Goal: Check status: Check status

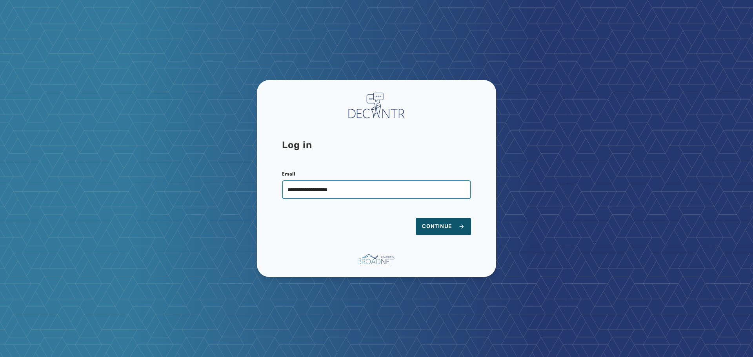
type input "**********"
click at [416, 218] on button "Continue" at bounding box center [443, 226] width 55 height 17
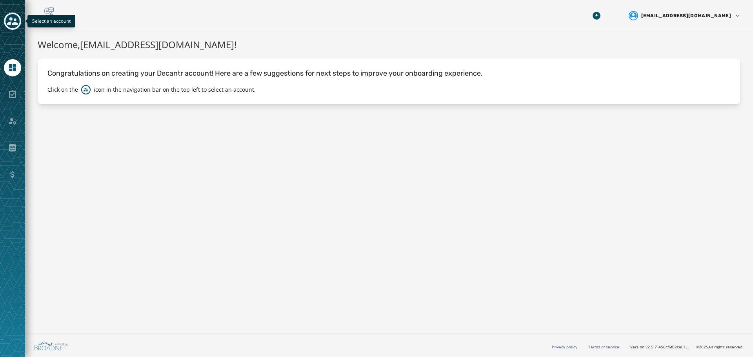
click at [13, 20] on icon "Toggle account select drawer" at bounding box center [12, 21] width 11 height 11
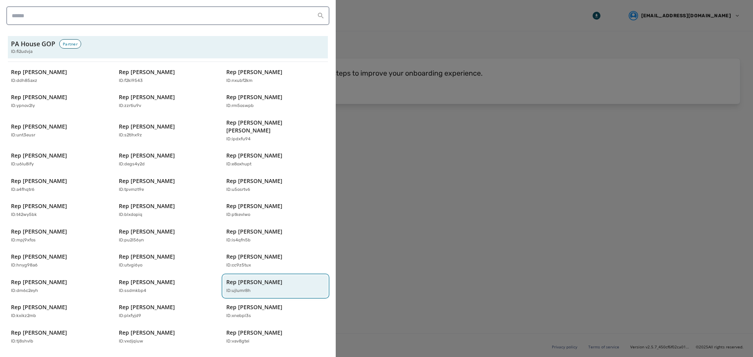
click at [255, 278] on p "Rep [PERSON_NAME]" at bounding box center [254, 282] width 56 height 8
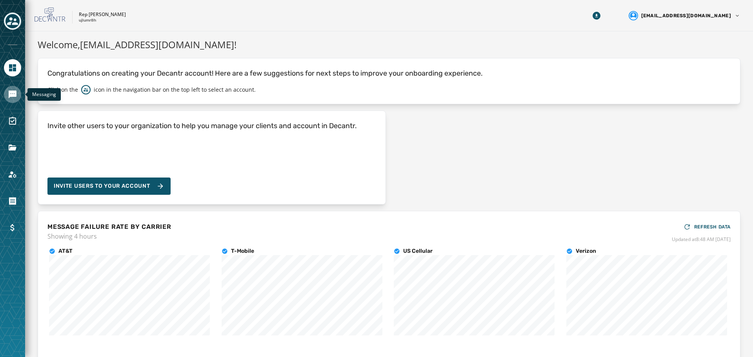
click at [8, 91] on icon "Navigate to Messaging" at bounding box center [12, 94] width 9 height 9
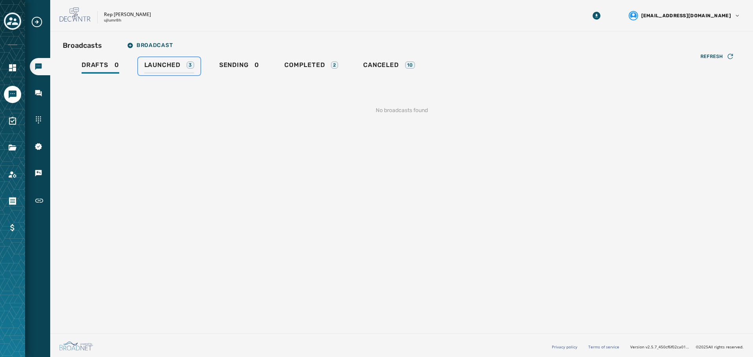
click at [177, 65] on span "Launched" at bounding box center [162, 65] width 36 height 8
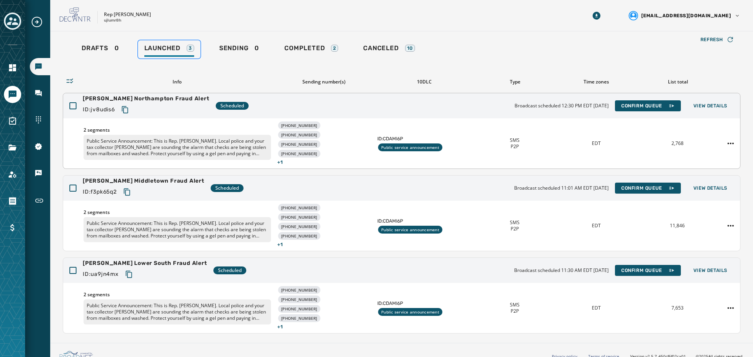
scroll to position [26, 0]
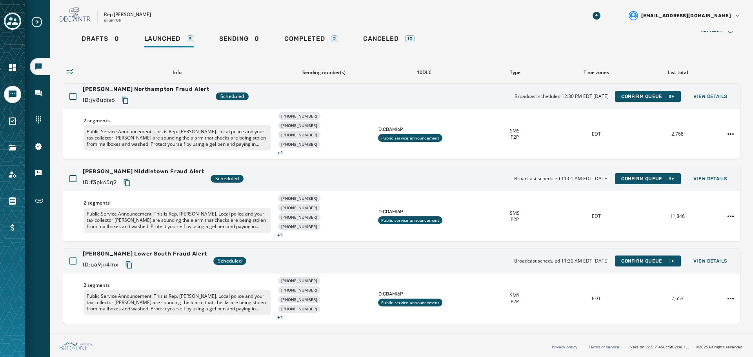
click at [11, 20] on icon "Toggle account select drawer" at bounding box center [12, 21] width 11 height 8
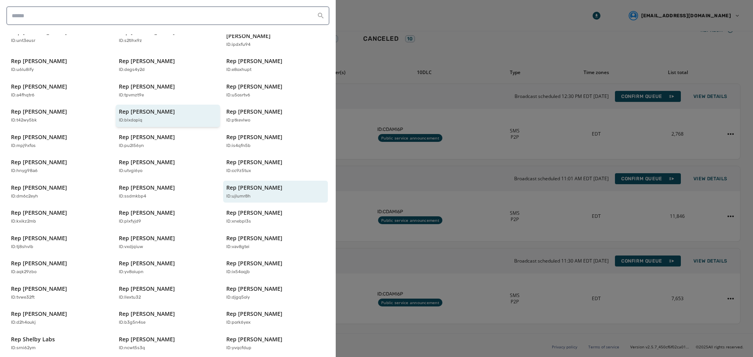
scroll to position [168, 0]
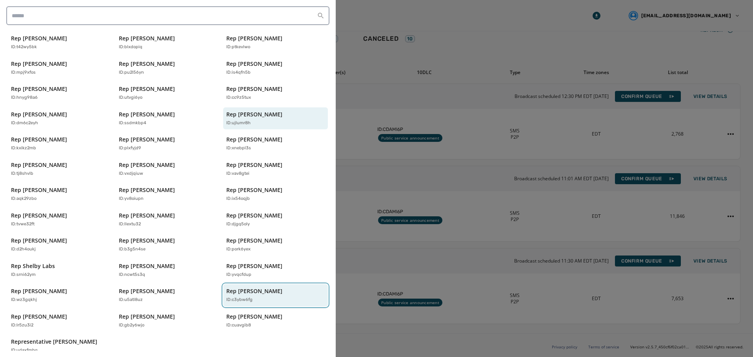
click at [249, 287] on p "Rep [PERSON_NAME]" at bounding box center [254, 291] width 56 height 8
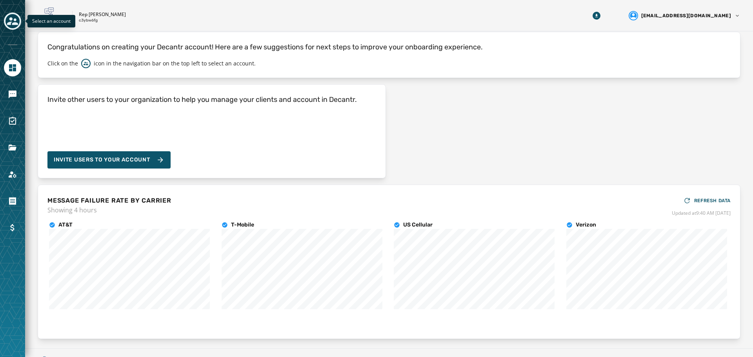
click at [7, 19] on icon "Toggle account select drawer" at bounding box center [12, 21] width 11 height 11
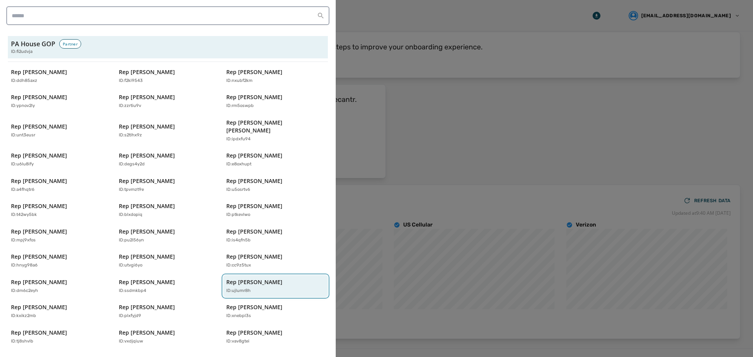
click at [247, 278] on p "Rep [PERSON_NAME]" at bounding box center [254, 282] width 56 height 8
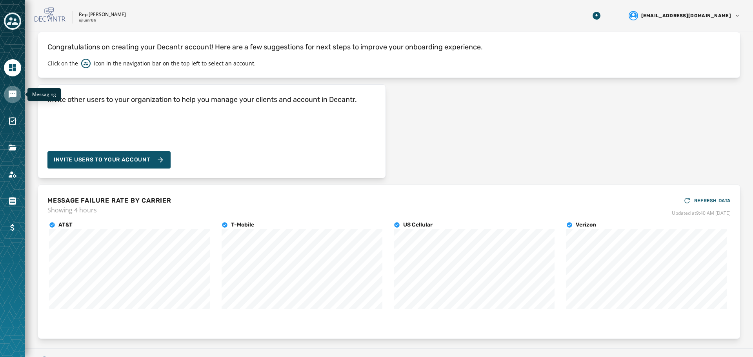
click at [15, 100] on link "Navigate to Messaging" at bounding box center [12, 94] width 17 height 17
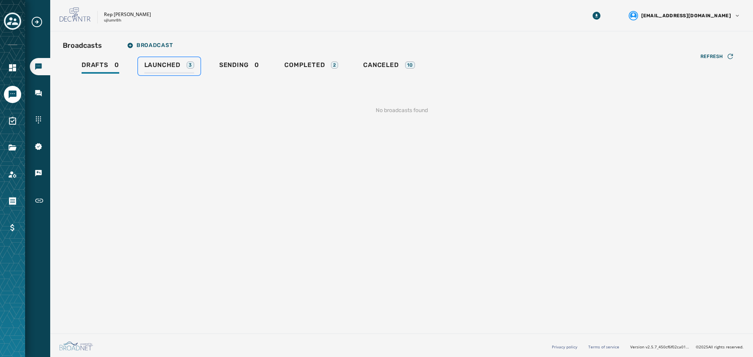
click at [156, 67] on span "Launched" at bounding box center [162, 65] width 36 height 8
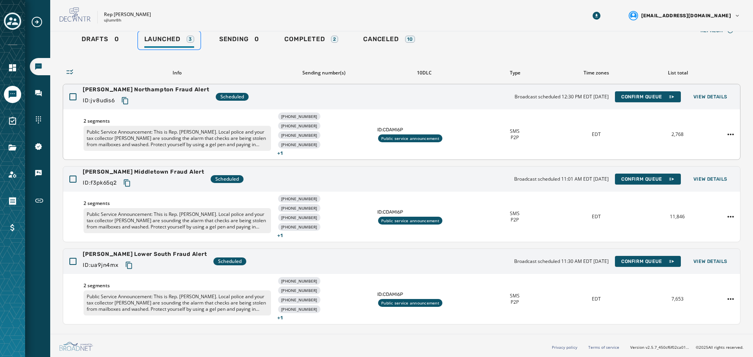
scroll to position [26, 0]
click at [624, 176] on span "Confirm Queue" at bounding box center [647, 179] width 53 height 6
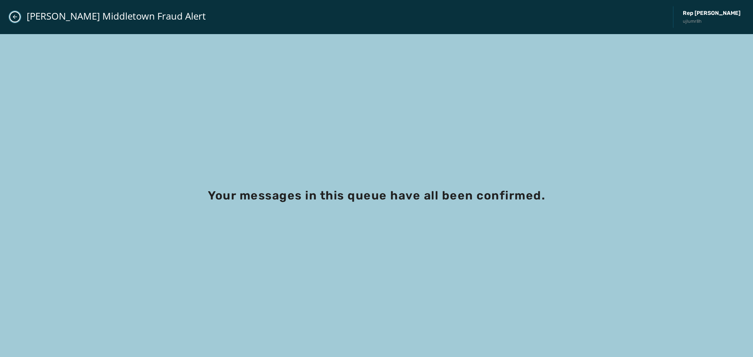
click at [16, 16] on icon "Close admin drawer" at bounding box center [15, 17] width 6 height 6
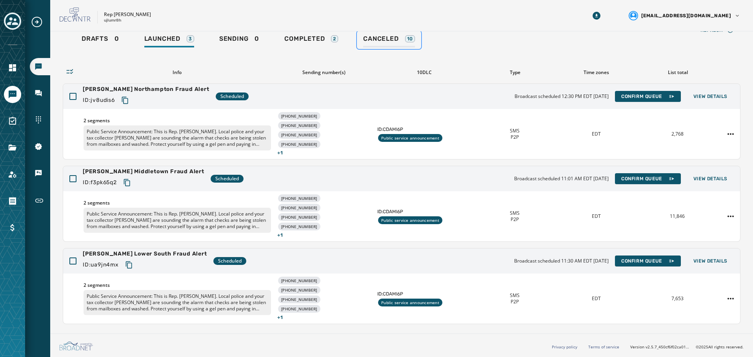
click at [393, 42] on span "Canceled" at bounding box center [380, 39] width 35 height 8
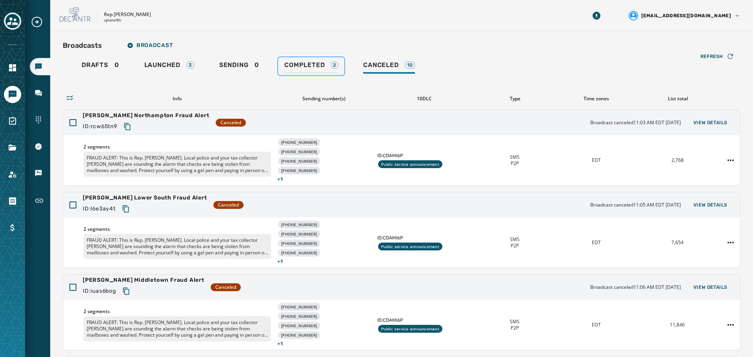
click at [320, 69] on span "Completed" at bounding box center [304, 65] width 40 height 8
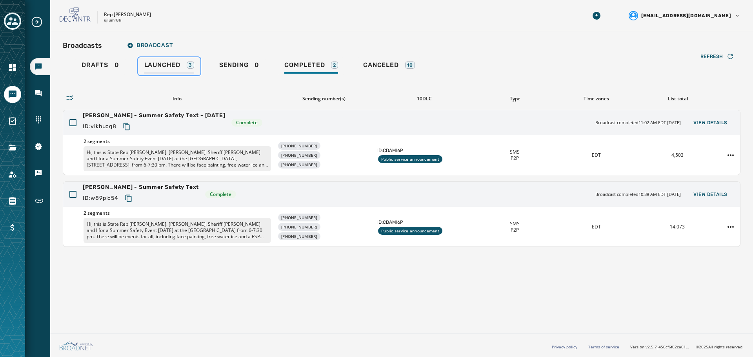
click at [170, 65] on span "Launched" at bounding box center [162, 65] width 36 height 8
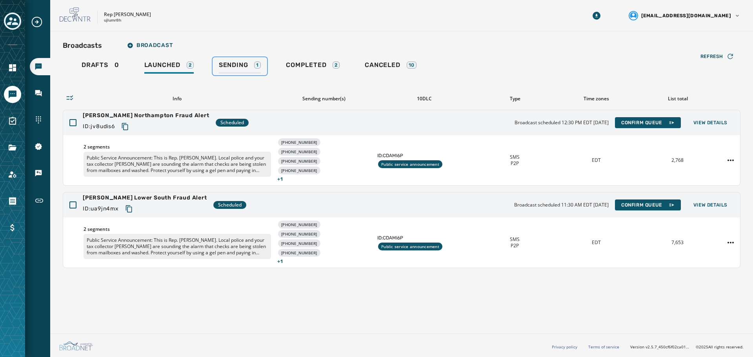
click at [216, 69] on link "Sending 1" at bounding box center [239, 66] width 54 height 18
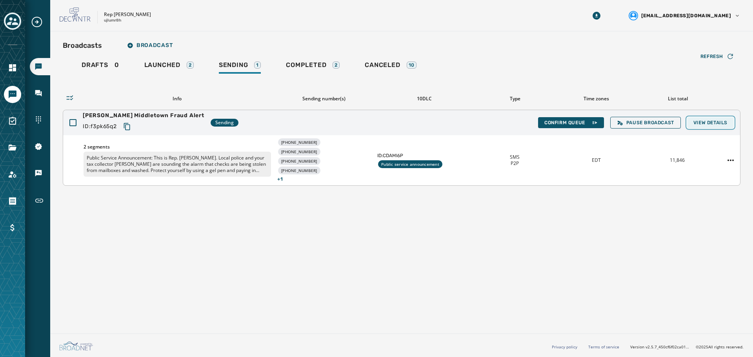
click at [702, 120] on span "View Details" at bounding box center [710, 123] width 34 height 6
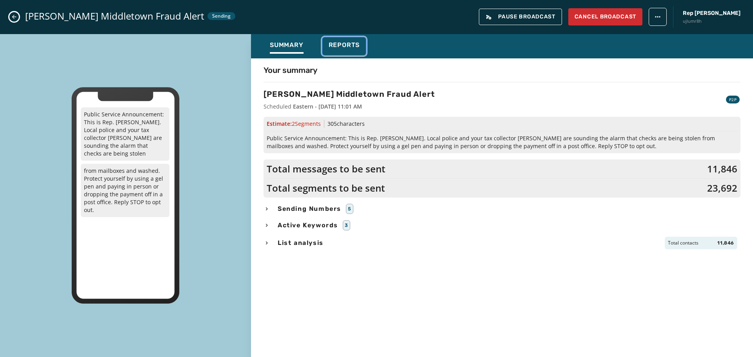
click at [346, 47] on span "Reports" at bounding box center [344, 45] width 31 height 8
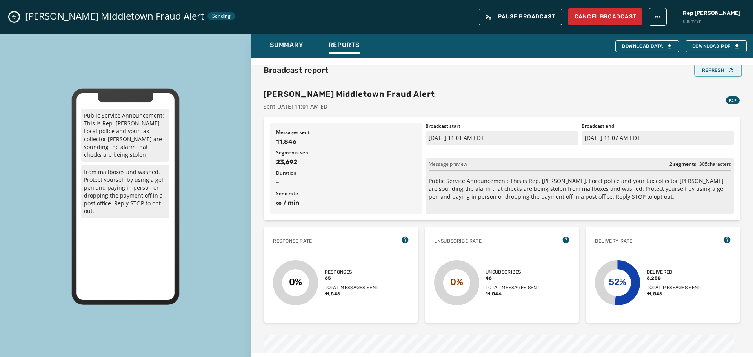
click at [707, 70] on div "Refresh" at bounding box center [718, 70] width 32 height 6
click at [13, 17] on icon "Close admin drawer" at bounding box center [14, 17] width 4 height 4
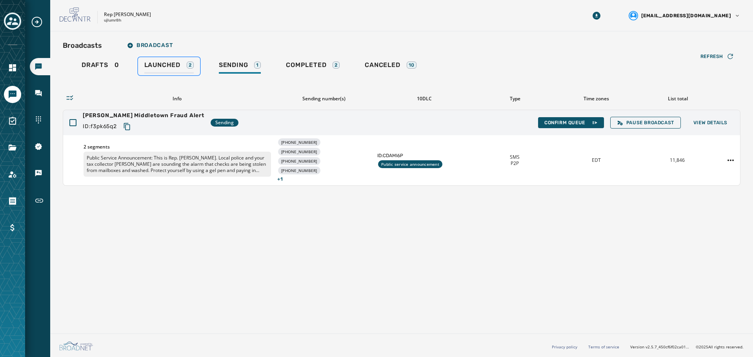
click at [171, 63] on span "Launched" at bounding box center [162, 65] width 36 height 8
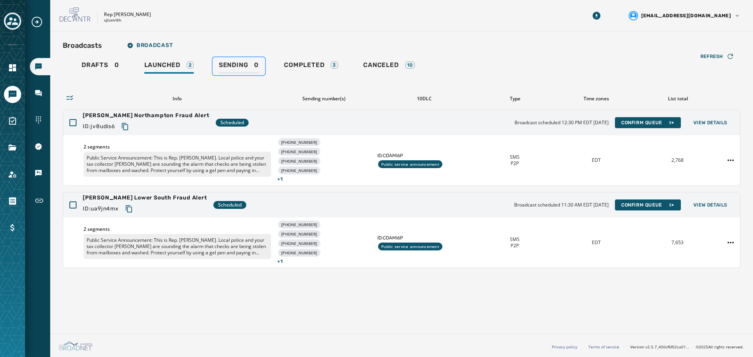
click at [242, 63] on span "Sending" at bounding box center [233, 65] width 29 height 8
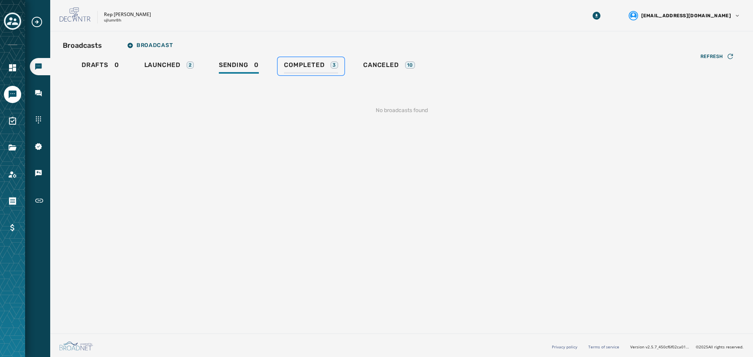
click at [317, 65] on span "Completed" at bounding box center [304, 65] width 40 height 8
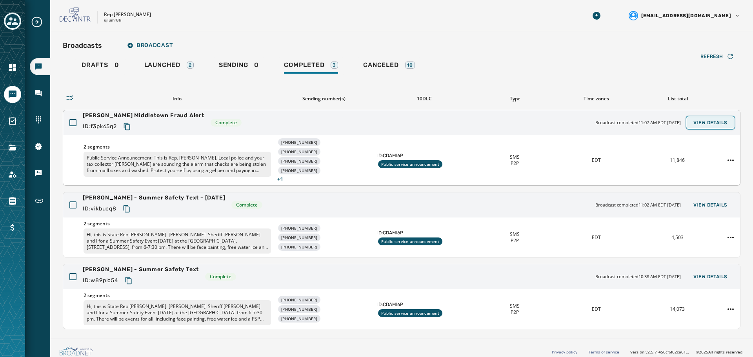
click at [704, 120] on span "View Details" at bounding box center [710, 123] width 34 height 6
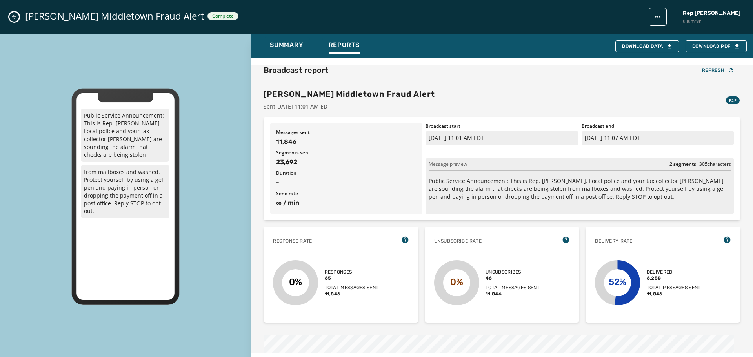
click at [192, 333] on div "Public Service Announcement: This is Rep. [PERSON_NAME]. Local police and your …" at bounding box center [125, 196] width 251 height 325
click at [708, 73] on div "Refresh" at bounding box center [718, 70] width 32 height 6
click at [10, 20] on div "[PERSON_NAME] Middletown Fraud Alert Complete Rep [PERSON_NAME] ujlumr8h" at bounding box center [376, 17] width 753 height 34
click at [15, 16] on icon "Close admin drawer" at bounding box center [14, 17] width 6 height 6
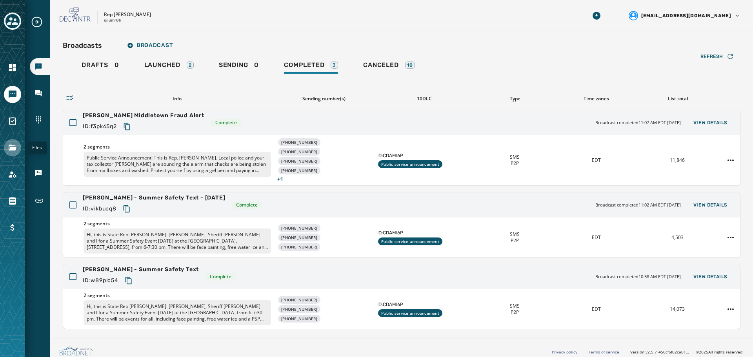
click at [17, 147] on link "Navigate to Files" at bounding box center [12, 147] width 17 height 17
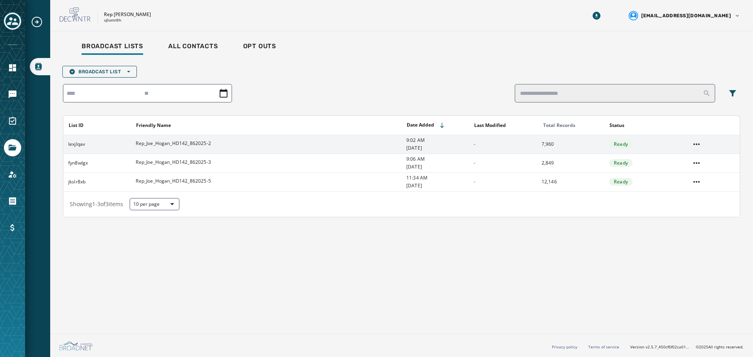
click at [695, 143] on html "Broadcast Lists Skip To Main Content Rep [PERSON_NAME] ujlumr8h [EMAIL_ADDRESS]…" at bounding box center [376, 178] width 753 height 357
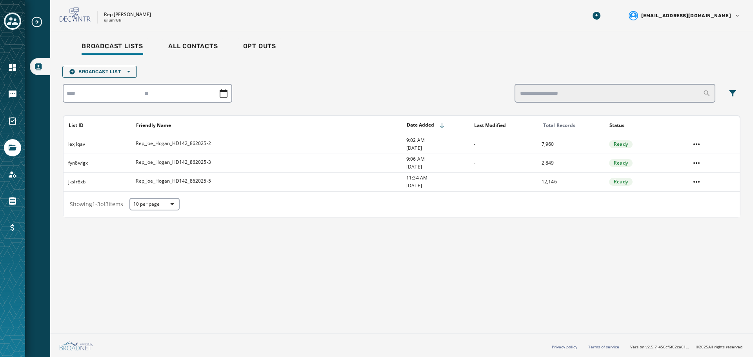
click at [359, 93] on html "Broadcast Lists Skip To Main Content Rep [PERSON_NAME] ujlumr8h [EMAIL_ADDRESS]…" at bounding box center [376, 178] width 753 height 357
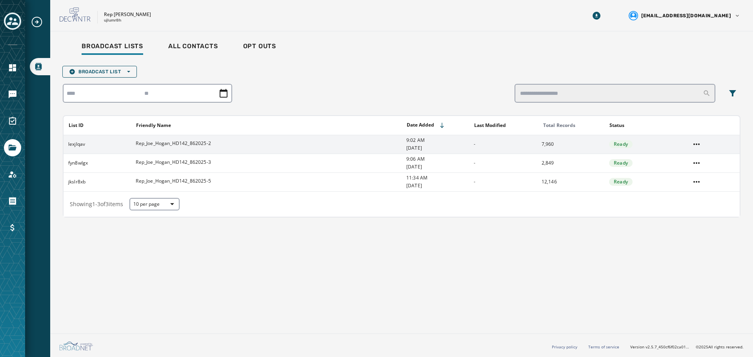
click at [160, 143] on span "Rep_Joe_Hogan_HD142_862025-2" at bounding box center [173, 143] width 75 height 6
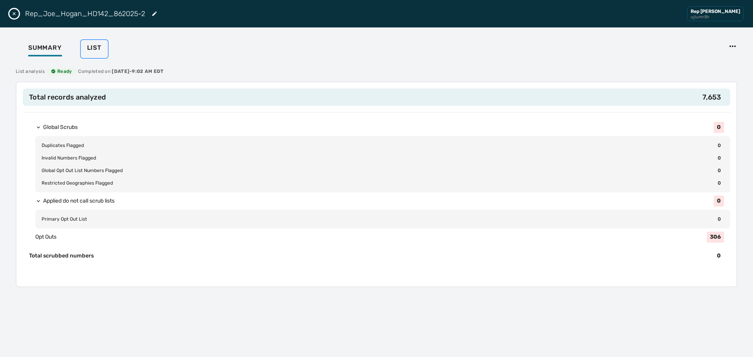
click at [98, 51] on span "List" at bounding box center [94, 48] width 15 height 8
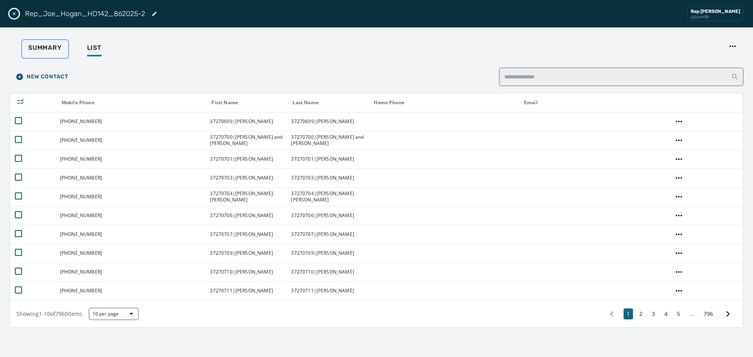
click at [35, 49] on span "Summary" at bounding box center [45, 48] width 34 height 8
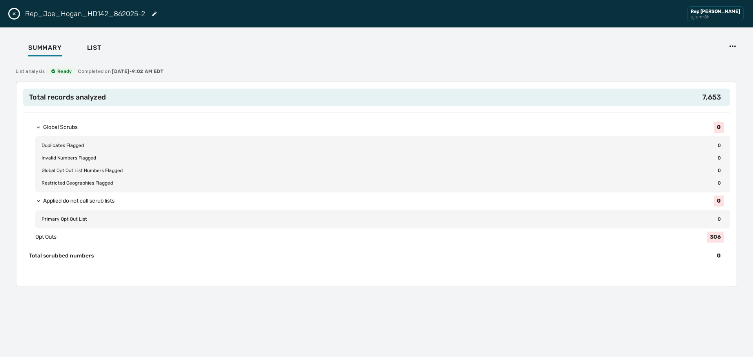
click at [15, 15] on icon "Close drawer" at bounding box center [14, 14] width 6 height 6
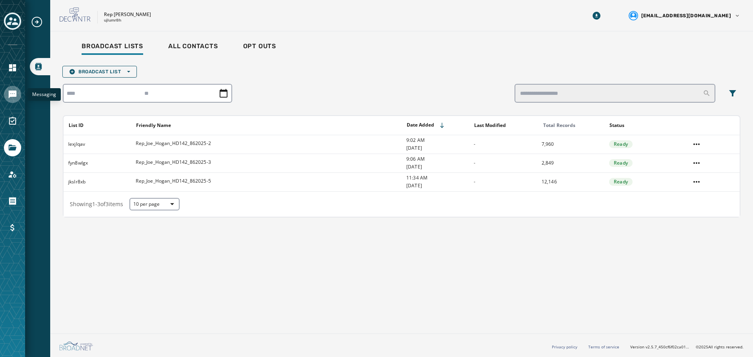
click at [14, 94] on icon "Navigate to Messaging" at bounding box center [13, 95] width 8 height 8
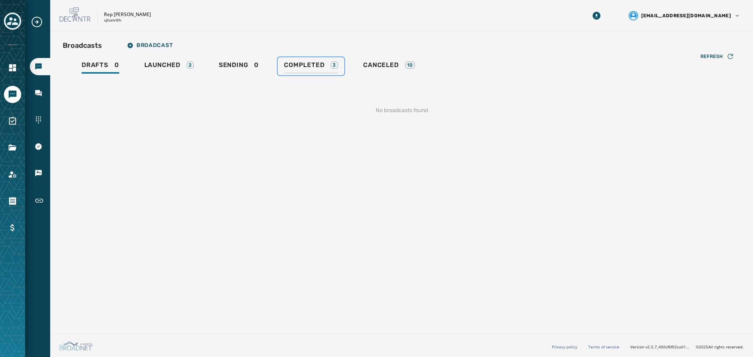
click at [298, 62] on span "Completed" at bounding box center [304, 65] width 40 height 8
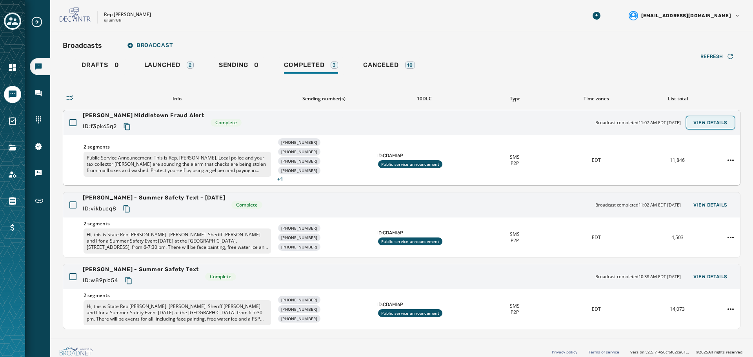
click at [704, 120] on span "View Details" at bounding box center [710, 123] width 34 height 6
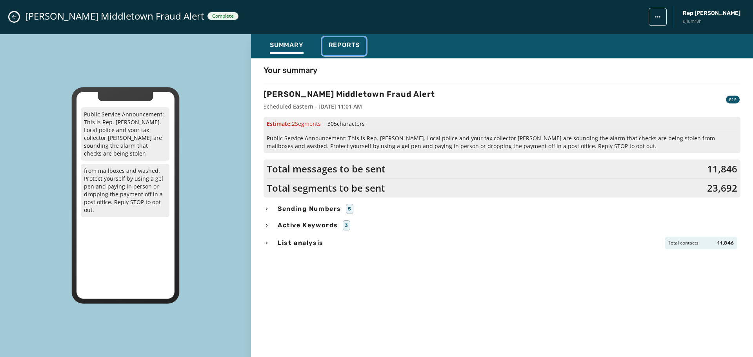
click at [344, 46] on span "Reports" at bounding box center [344, 45] width 31 height 8
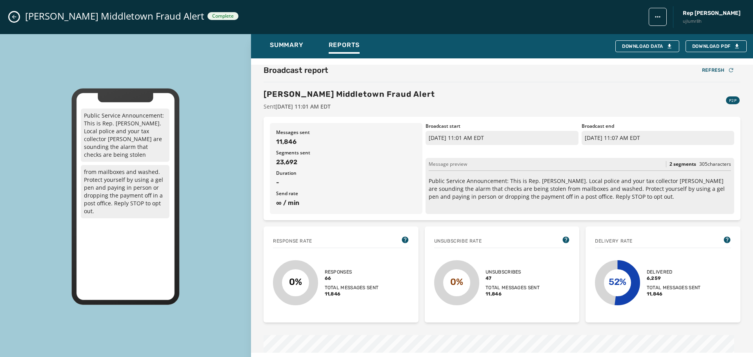
click at [13, 16] on icon "Close admin drawer" at bounding box center [14, 17] width 6 height 6
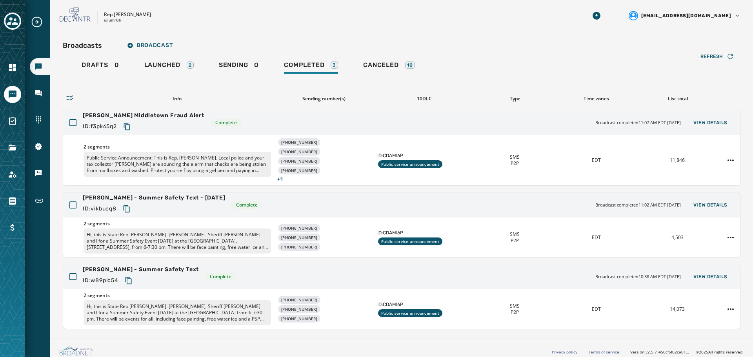
drag, startPoint x: 714, startPoint y: 120, endPoint x: 525, endPoint y: 78, distance: 193.9
click at [525, 78] on div "Refresh Info Sending number(s) 10DLC Type Time zones List total [PERSON_NAME] M…" at bounding box center [401, 202] width 677 height 254
click at [707, 124] on span "View Details" at bounding box center [710, 123] width 34 height 6
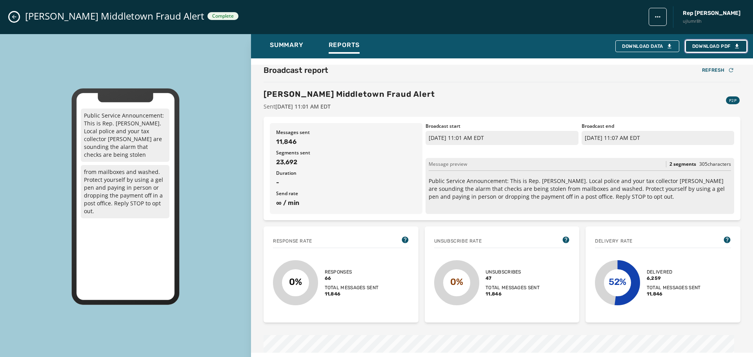
click at [710, 47] on span "Download PDF" at bounding box center [716, 46] width 48 height 6
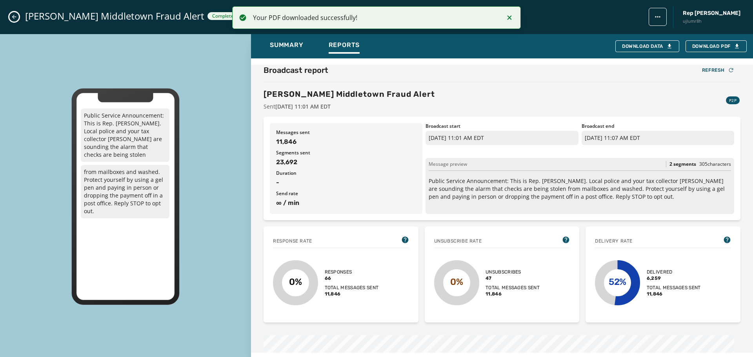
click at [15, 18] on icon "Close admin drawer" at bounding box center [14, 17] width 6 height 6
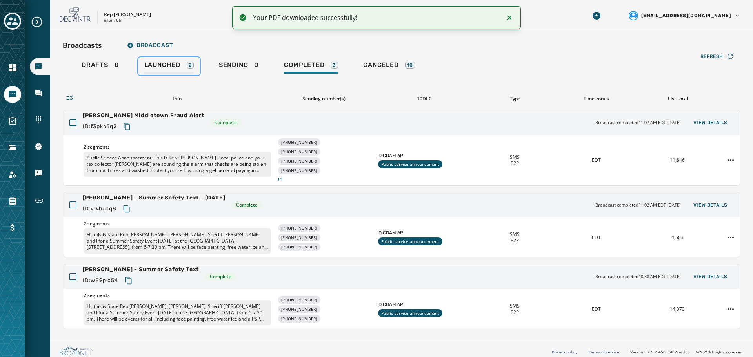
click at [164, 67] on span "Launched" at bounding box center [162, 65] width 36 height 8
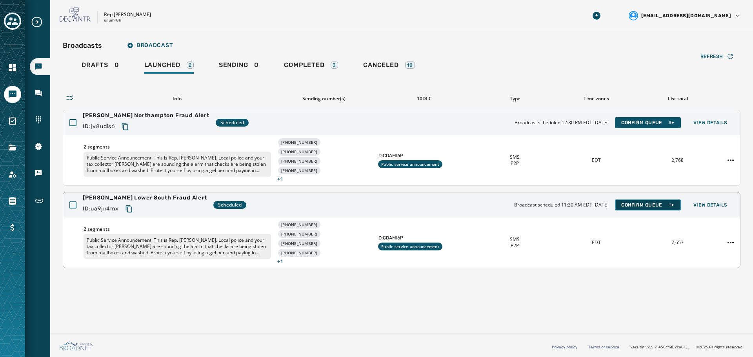
click at [650, 205] on span "Confirm Queue" at bounding box center [647, 205] width 53 height 6
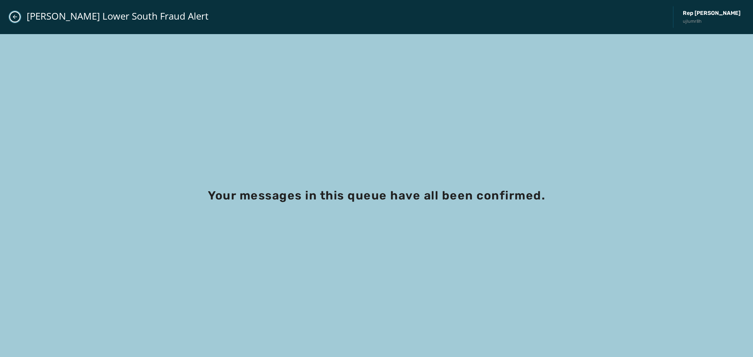
click at [14, 14] on icon "Close admin drawer" at bounding box center [15, 17] width 6 height 6
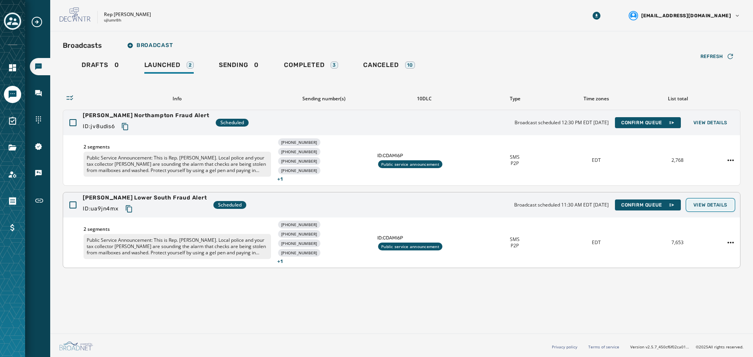
click at [720, 208] on button "View Details" at bounding box center [710, 205] width 47 height 11
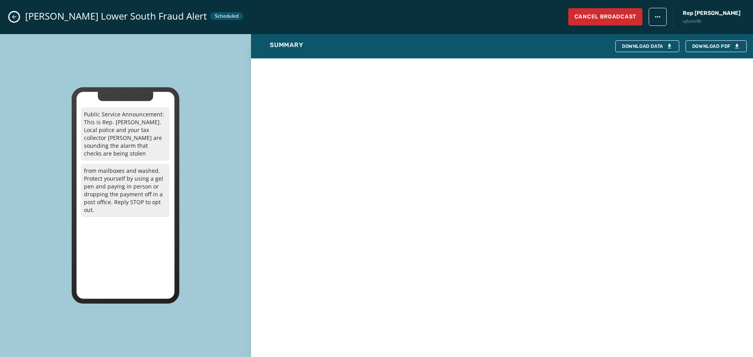
click at [10, 16] on button "Close admin drawer" at bounding box center [13, 16] width 9 height 9
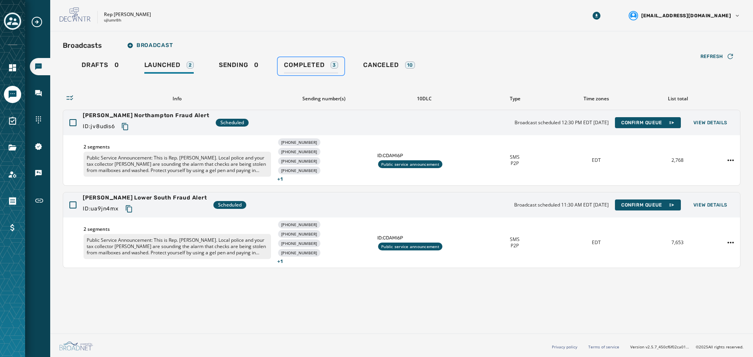
click at [300, 69] on span "Completed" at bounding box center [304, 65] width 40 height 8
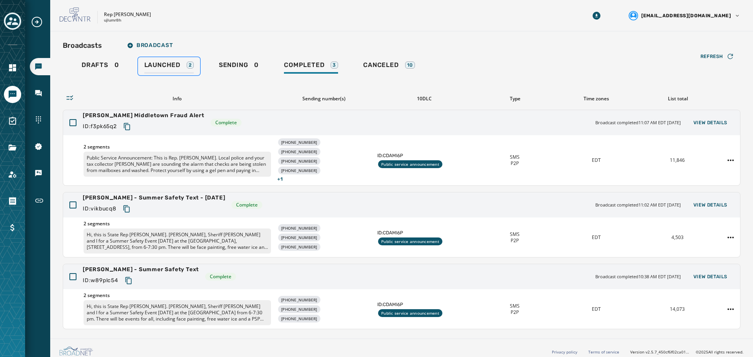
click at [163, 66] on span "Launched" at bounding box center [162, 65] width 36 height 8
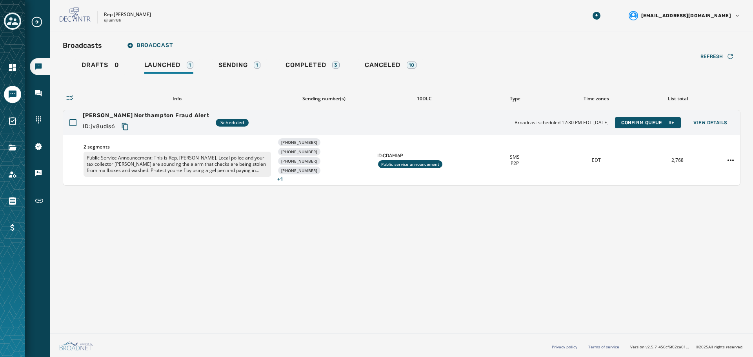
click at [133, 247] on div "Broadcasts Broadcast Drafts 0 Launched 1 Sending 1 Completed 3 Canceled 10 Refr…" at bounding box center [401, 180] width 702 height 299
click at [252, 67] on div "Sending 1" at bounding box center [239, 67] width 42 height 13
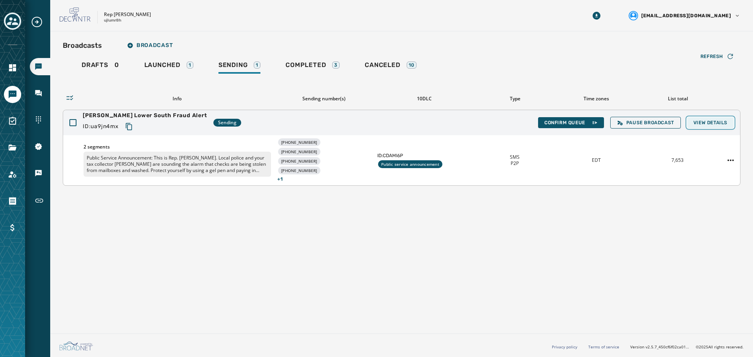
click at [708, 125] on button "View Details" at bounding box center [710, 122] width 47 height 11
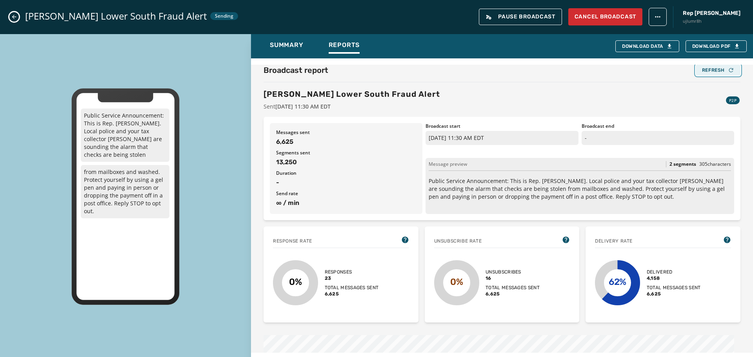
click at [705, 69] on div "Refresh" at bounding box center [718, 70] width 32 height 6
click at [714, 73] on div "Refresh" at bounding box center [718, 70] width 32 height 6
click at [15, 17] on icon "Close admin drawer" at bounding box center [14, 17] width 6 height 6
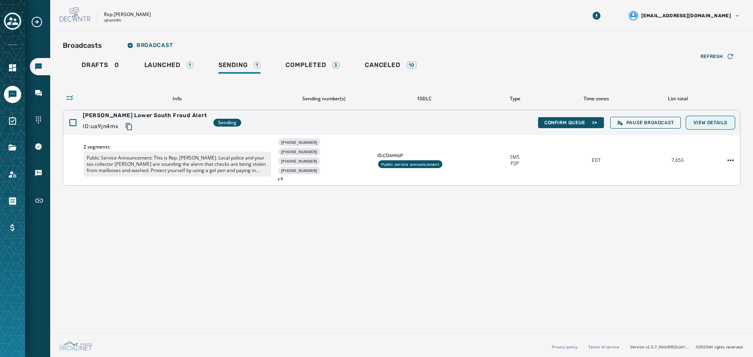
click at [721, 121] on span "View Details" at bounding box center [710, 123] width 34 height 6
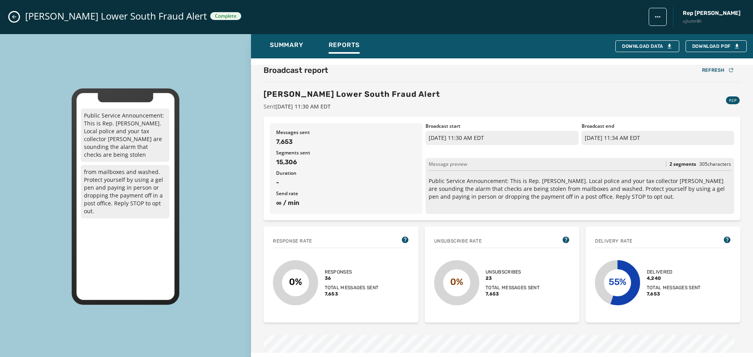
click at [528, 106] on div "[PERSON_NAME] Lower South Fraud Alert Sent [DATE] 11:30 AM EDT P2P" at bounding box center [501, 100] width 477 height 22
click at [13, 17] on icon "Close admin drawer" at bounding box center [14, 17] width 4 height 4
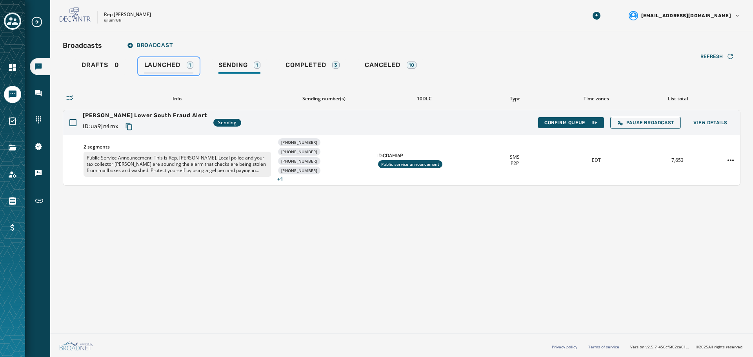
click at [158, 67] on span "Launched" at bounding box center [162, 65] width 36 height 8
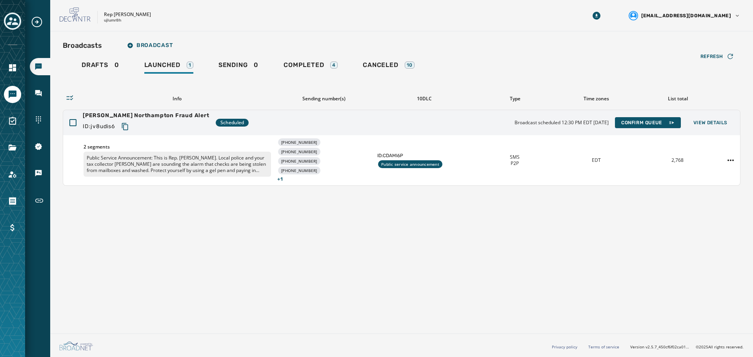
click at [484, 226] on div "Broadcasts Broadcast Drafts 0 Launched 1 Sending 0 Completed 4 Canceled 10 Refr…" at bounding box center [401, 180] width 702 height 299
click at [154, 252] on div "Broadcasts Broadcast Drafts 0 Launched 1 Sending 0 Completed 4 Canceled 10 Refr…" at bounding box center [401, 180] width 702 height 299
click at [312, 66] on span "Completed" at bounding box center [303, 65] width 40 height 8
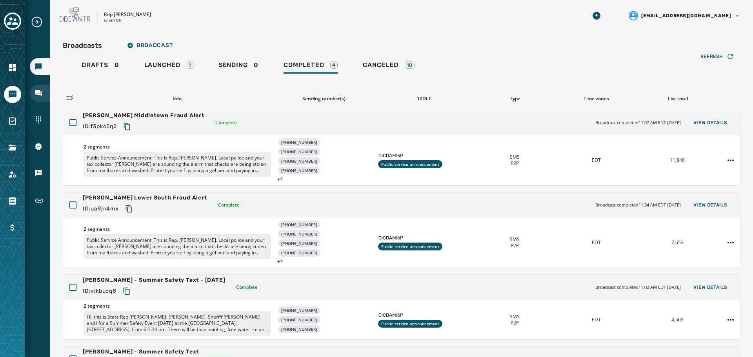
click at [36, 94] on icon "Navigate to Inbox" at bounding box center [38, 93] width 7 height 7
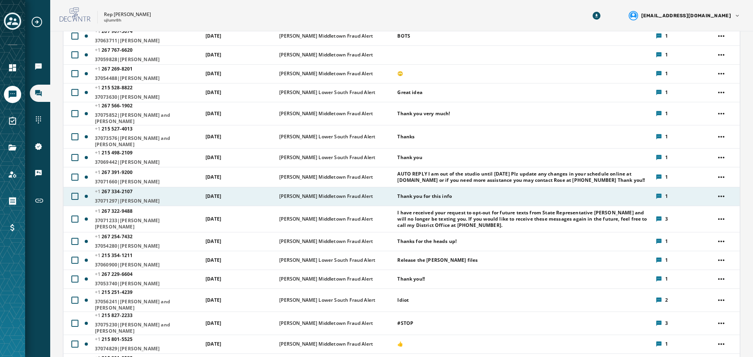
scroll to position [470, 0]
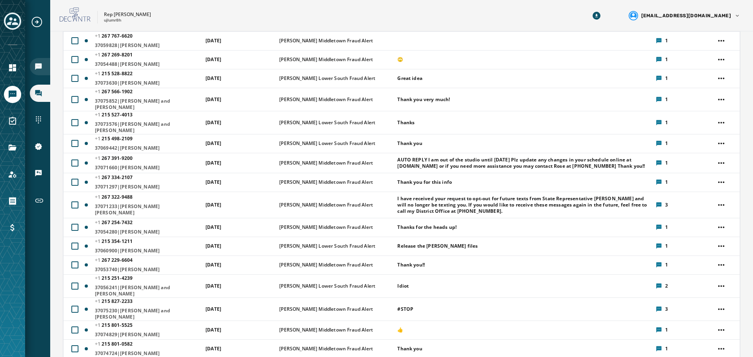
click at [43, 67] on div "Broadcasts" at bounding box center [40, 66] width 20 height 17
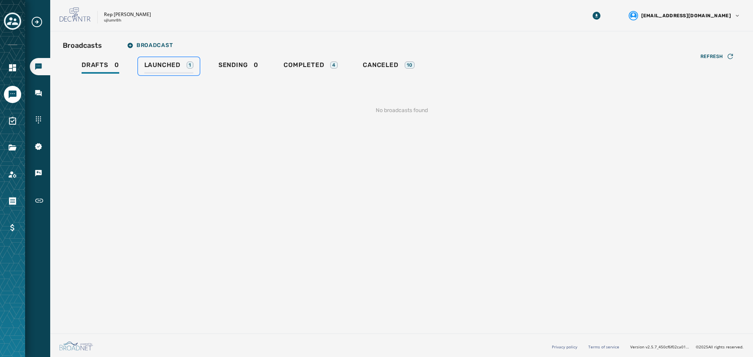
click at [168, 64] on span "Launched" at bounding box center [162, 65] width 36 height 8
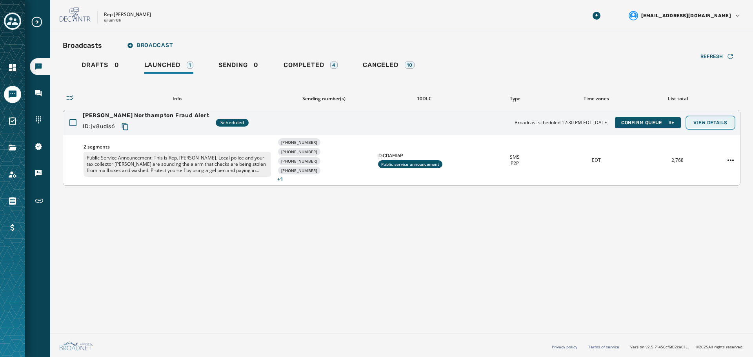
click at [719, 124] on span "View Details" at bounding box center [710, 123] width 34 height 6
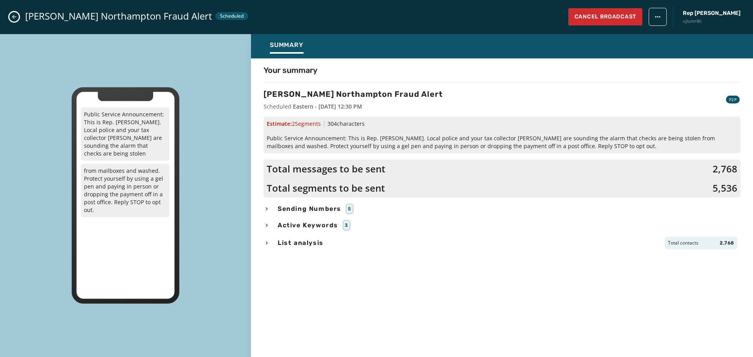
click at [13, 16] on icon "Close admin drawer" at bounding box center [14, 17] width 6 height 6
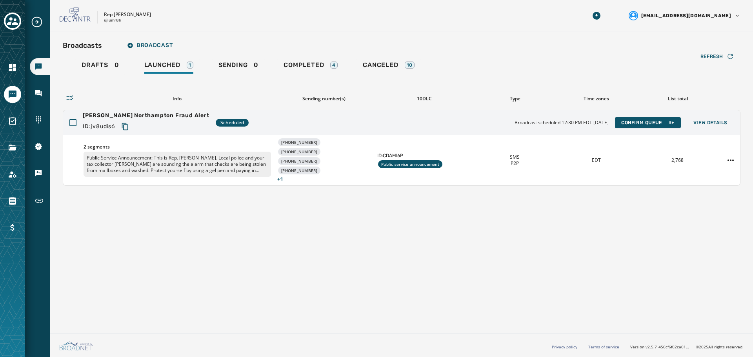
click at [472, 292] on div "Broadcasts Broadcast Drafts 0 Launched 1 Sending 0 Completed 4 Canceled 10 Refr…" at bounding box center [401, 180] width 702 height 299
click at [166, 64] on span "Launched" at bounding box center [162, 65] width 36 height 8
click at [711, 121] on span "View Details" at bounding box center [710, 123] width 34 height 6
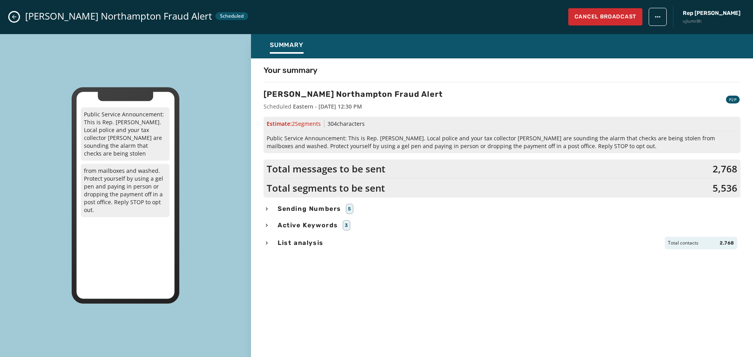
click at [18, 14] on button "Close admin drawer" at bounding box center [13, 16] width 9 height 9
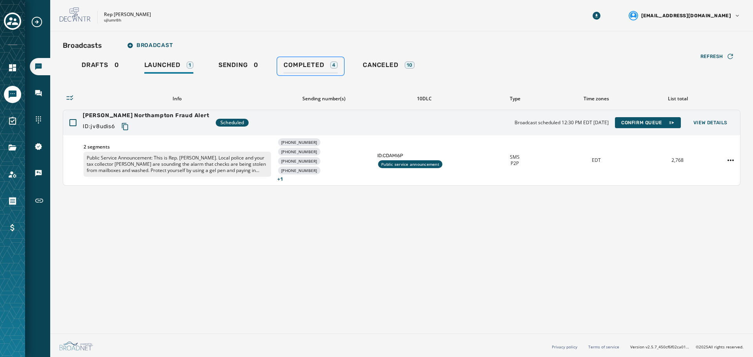
click at [305, 68] on span "Completed" at bounding box center [303, 65] width 40 height 8
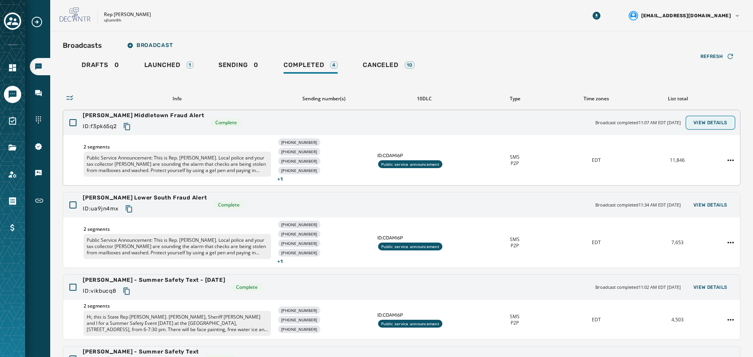
click at [708, 126] on button "View Details" at bounding box center [710, 122] width 47 height 11
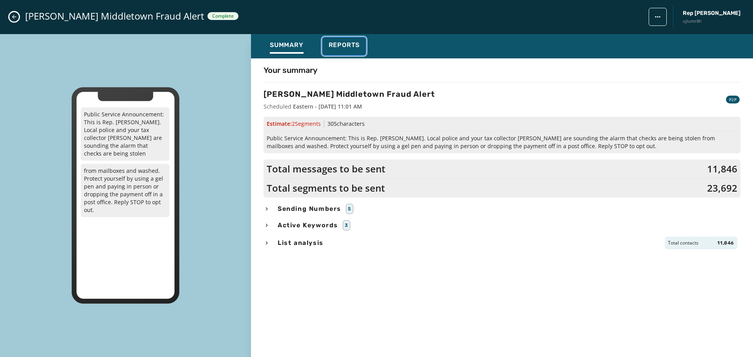
click at [351, 44] on span "Reports" at bounding box center [344, 45] width 31 height 8
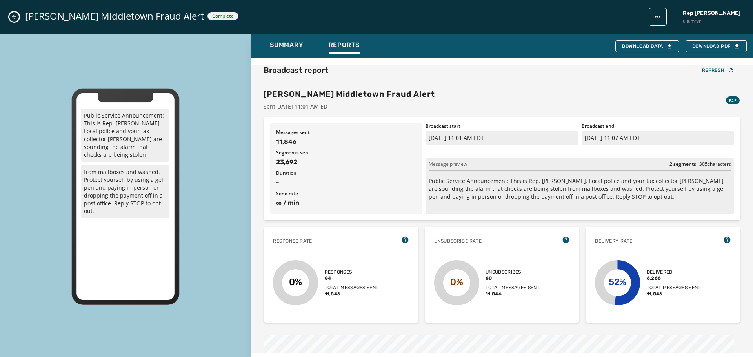
click at [15, 15] on icon "Close admin drawer" at bounding box center [14, 17] width 6 height 6
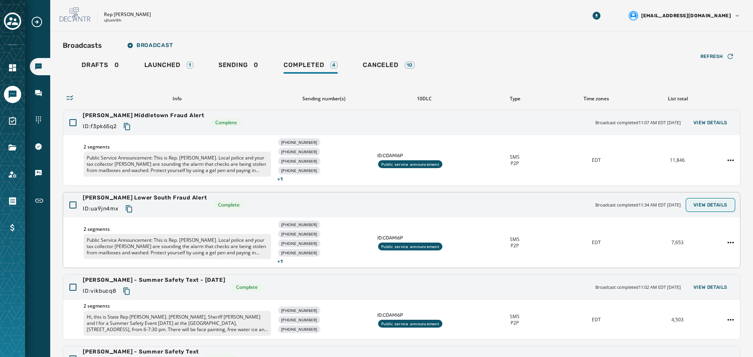
click at [709, 203] on span "View Details" at bounding box center [710, 205] width 34 height 6
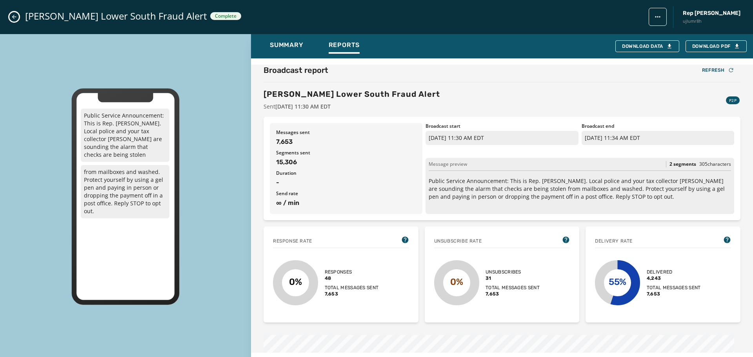
click at [16, 19] on icon "Close admin drawer" at bounding box center [14, 17] width 6 height 6
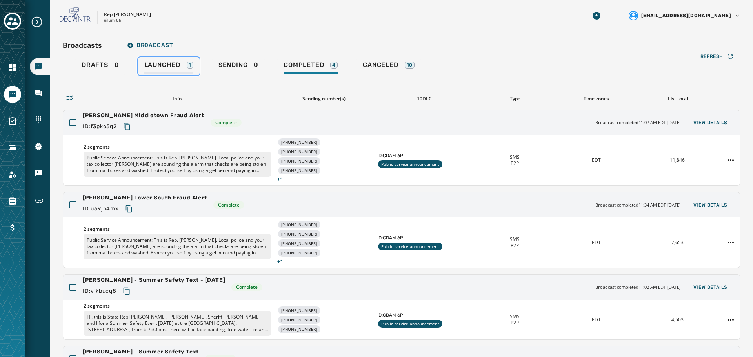
click at [162, 61] on link "Launched 1" at bounding box center [169, 66] width 62 height 18
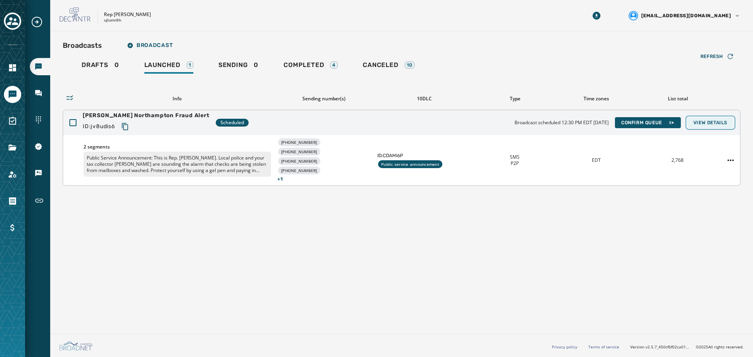
click at [719, 123] on span "View Details" at bounding box center [710, 123] width 34 height 6
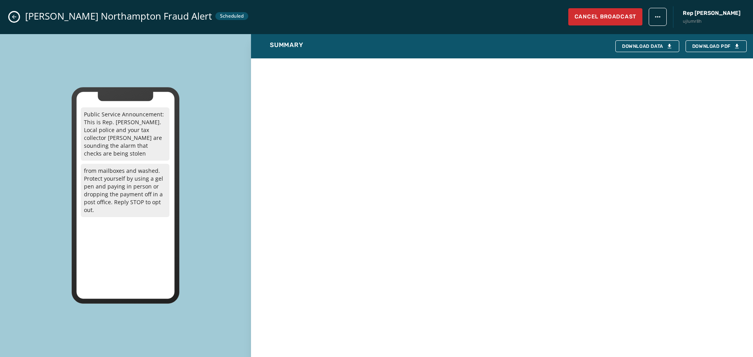
click at [13, 17] on icon "Close admin drawer" at bounding box center [14, 17] width 4 height 4
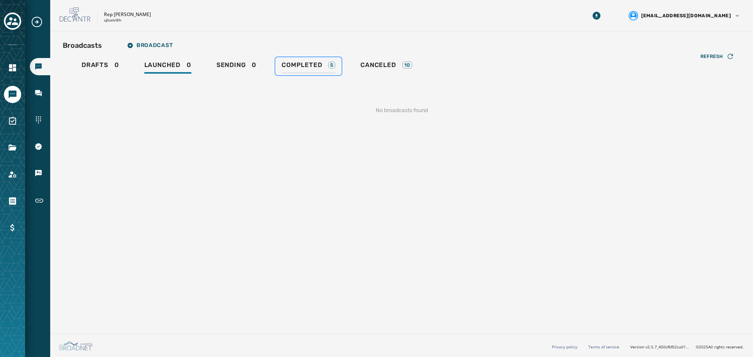
click at [298, 66] on span "Completed" at bounding box center [301, 65] width 40 height 8
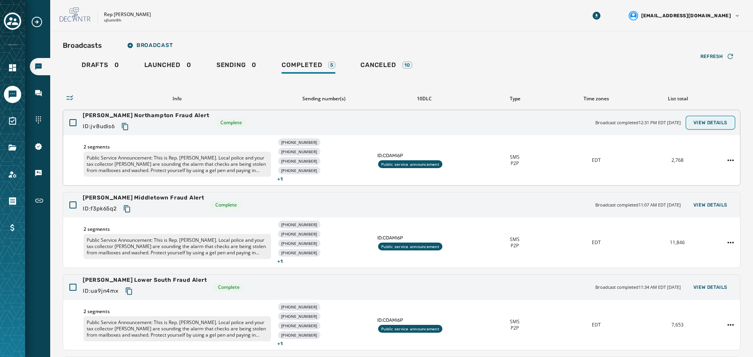
click at [700, 123] on span "View Details" at bounding box center [710, 123] width 34 height 6
